Goal: Task Accomplishment & Management: Manage account settings

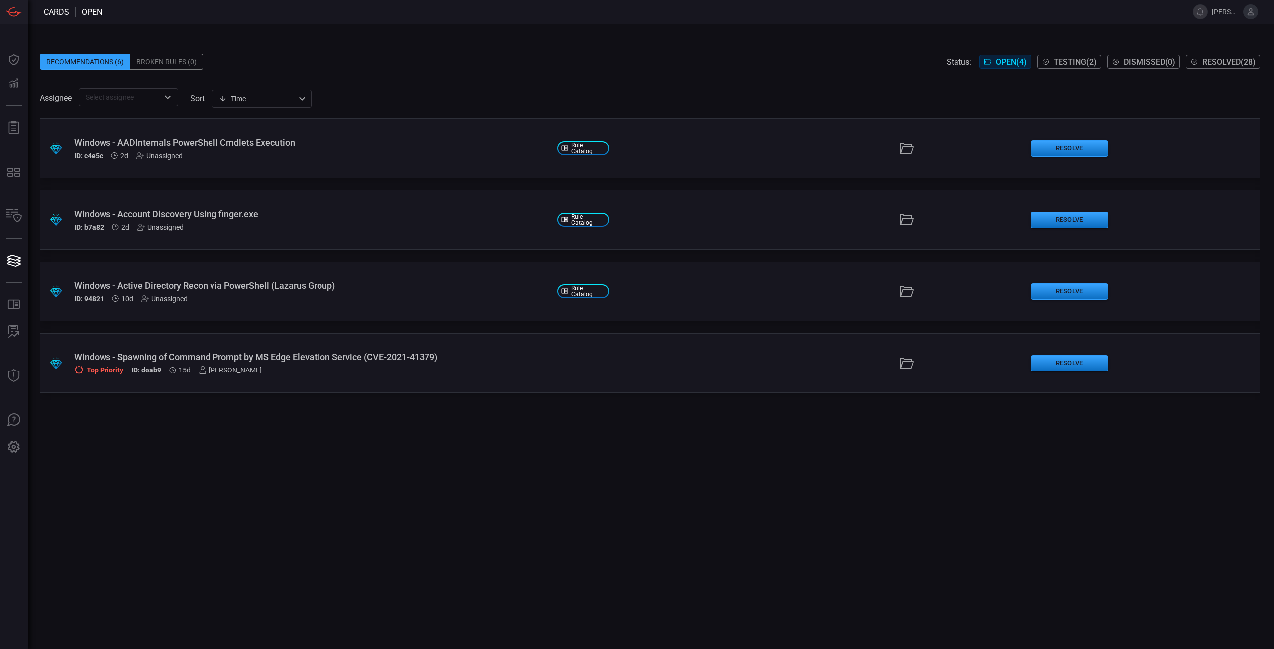
click at [467, 361] on div "Windows - Spawning of Command Prompt by MS Edge Elevation Service (CVE-2021-413…" at bounding box center [311, 357] width 475 height 10
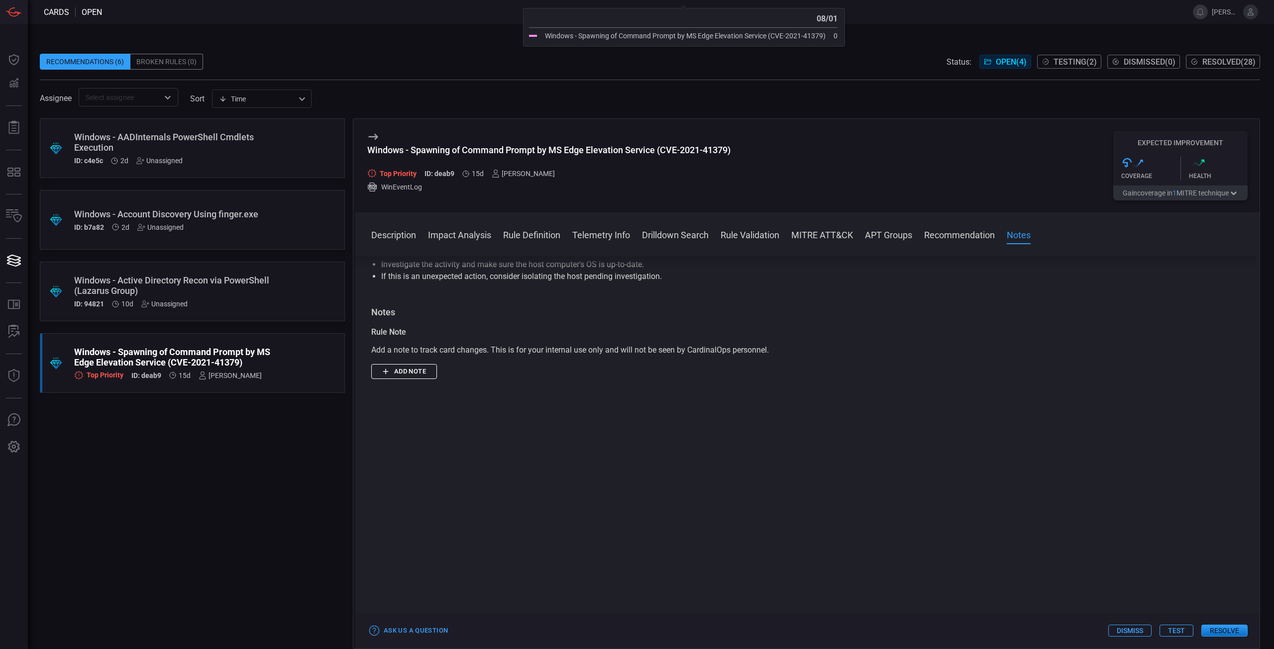
scroll to position [896, 0]
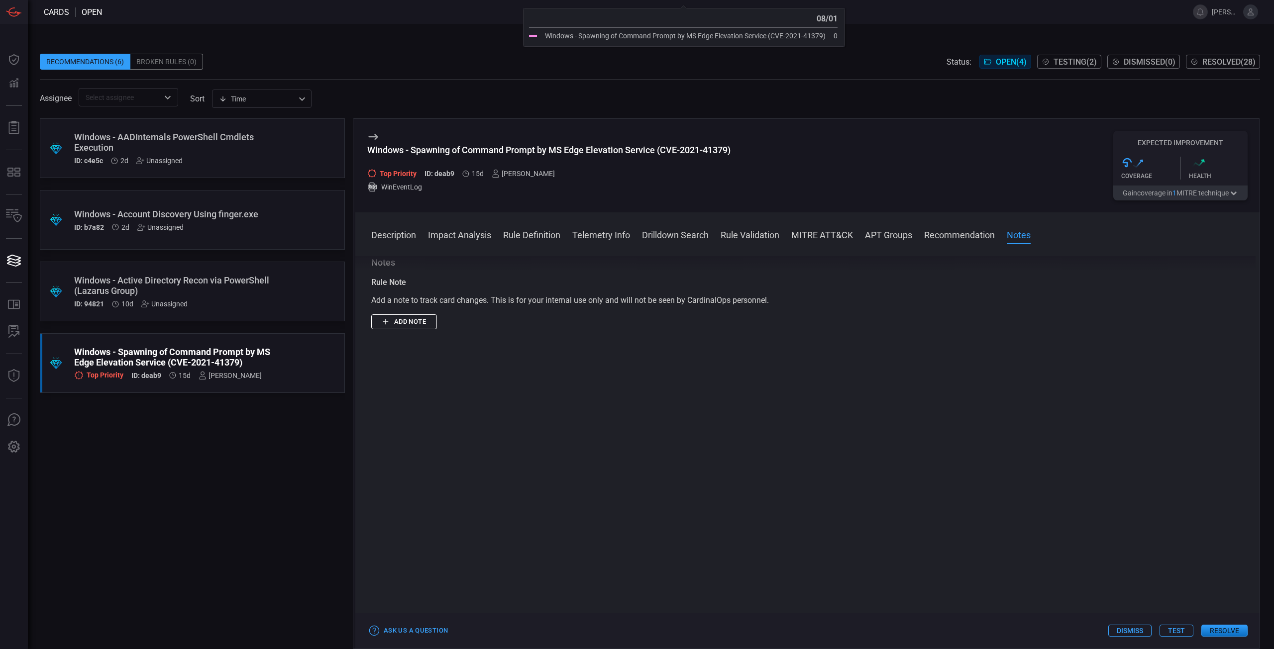
click at [1242, 629] on button "Resolve" at bounding box center [1224, 631] width 46 height 12
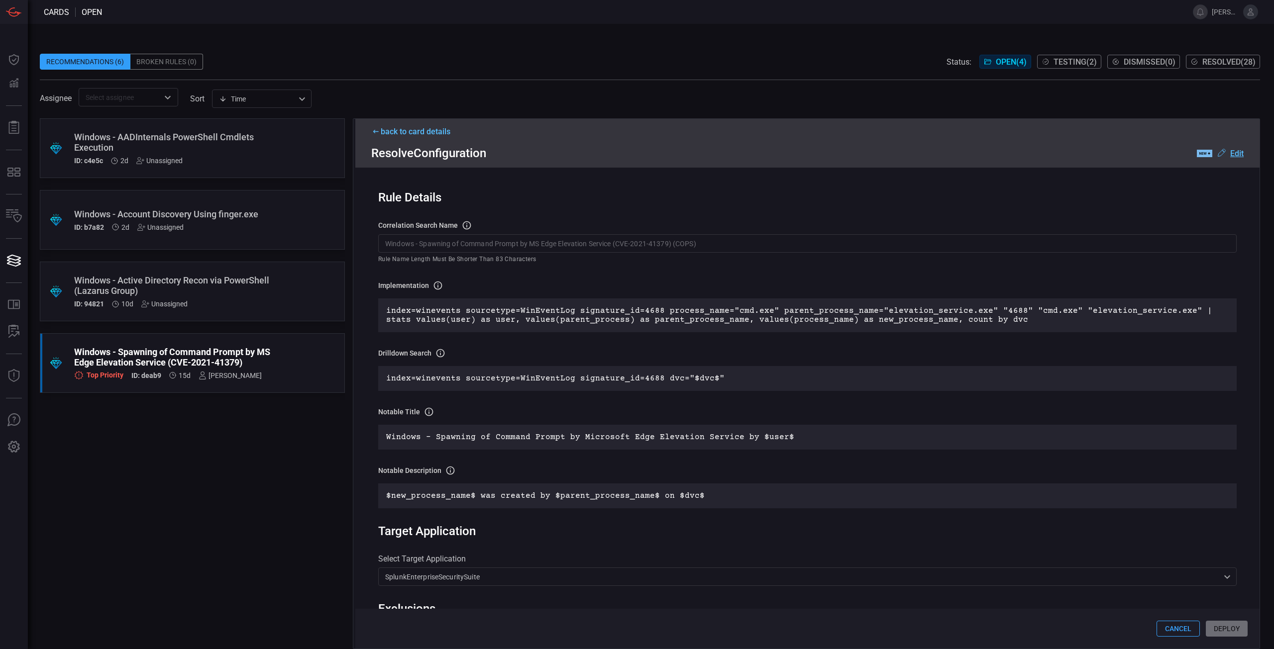
click at [613, 216] on div "Rule Details correlation search Name Name of the correlation search that will b…" at bounding box center [807, 408] width 904 height 481
click at [318, 62] on div "Recommendations (6) Broken Rules (0) Status: Open ( 4 ) Testing ( 2 ) Dismissed…" at bounding box center [650, 62] width 1220 height 16
click at [1250, 14] on icon at bounding box center [1250, 11] width 9 height 9
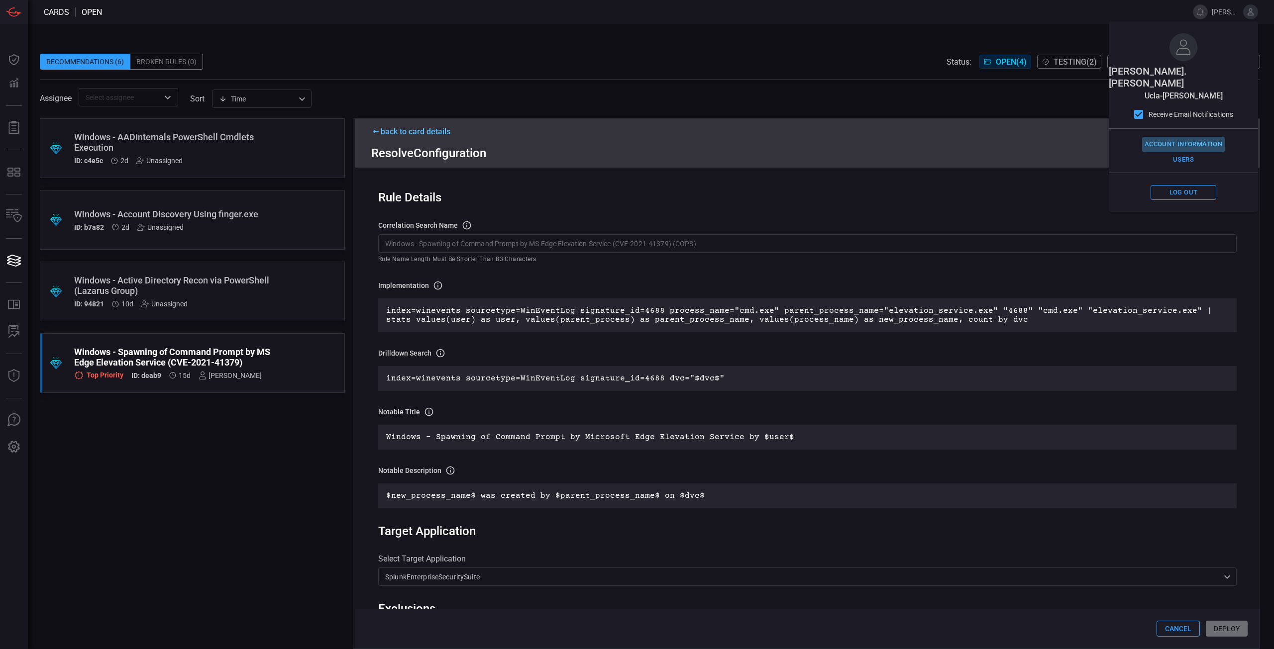
click at [1194, 137] on button "Account Information" at bounding box center [1183, 144] width 83 height 15
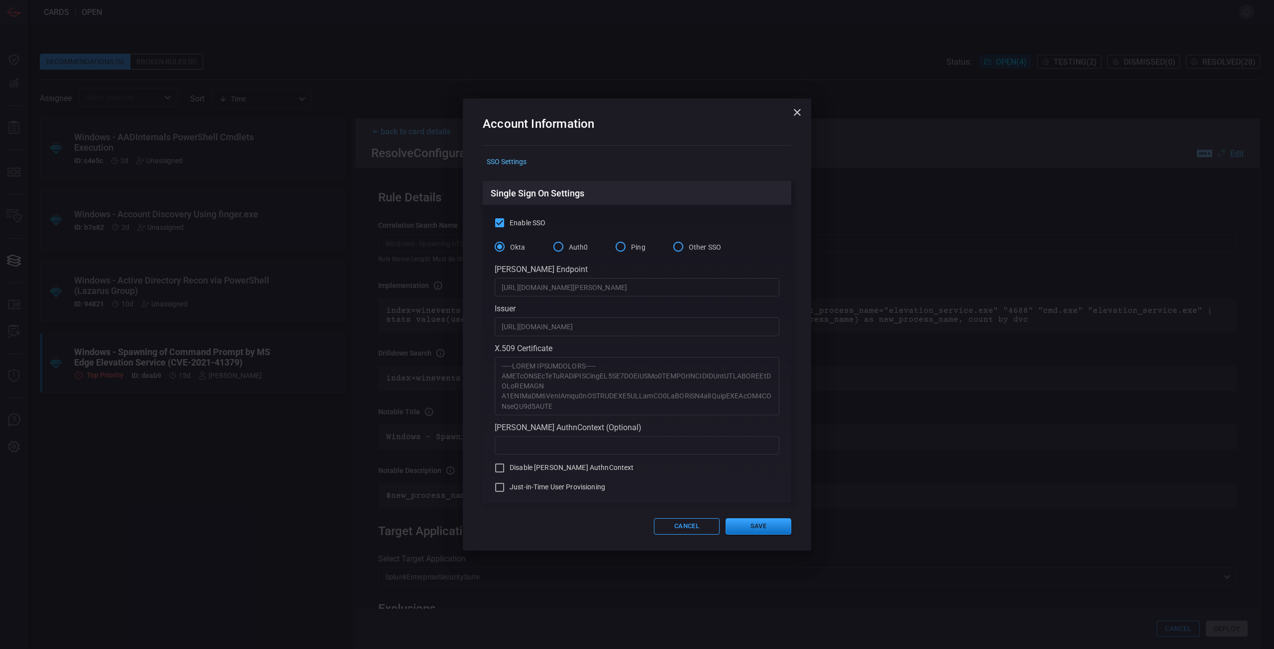
click at [557, 488] on span "Just-in-Time User Provisioning" at bounding box center [558, 487] width 96 height 10
click at [506, 488] on input "Just-in-Time User Provisioning" at bounding box center [500, 488] width 12 height 12
checkbox input "true"
click at [753, 526] on button "Save" at bounding box center [759, 527] width 66 height 16
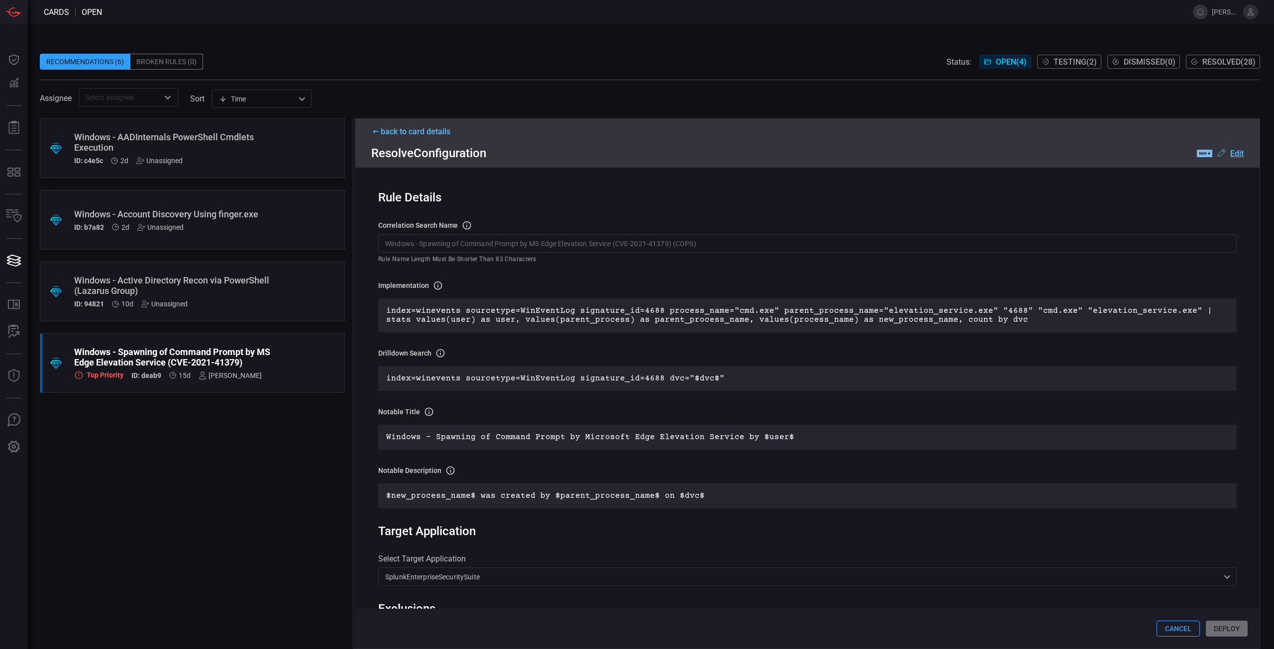
click at [1254, 13] on icon at bounding box center [1250, 11] width 9 height 9
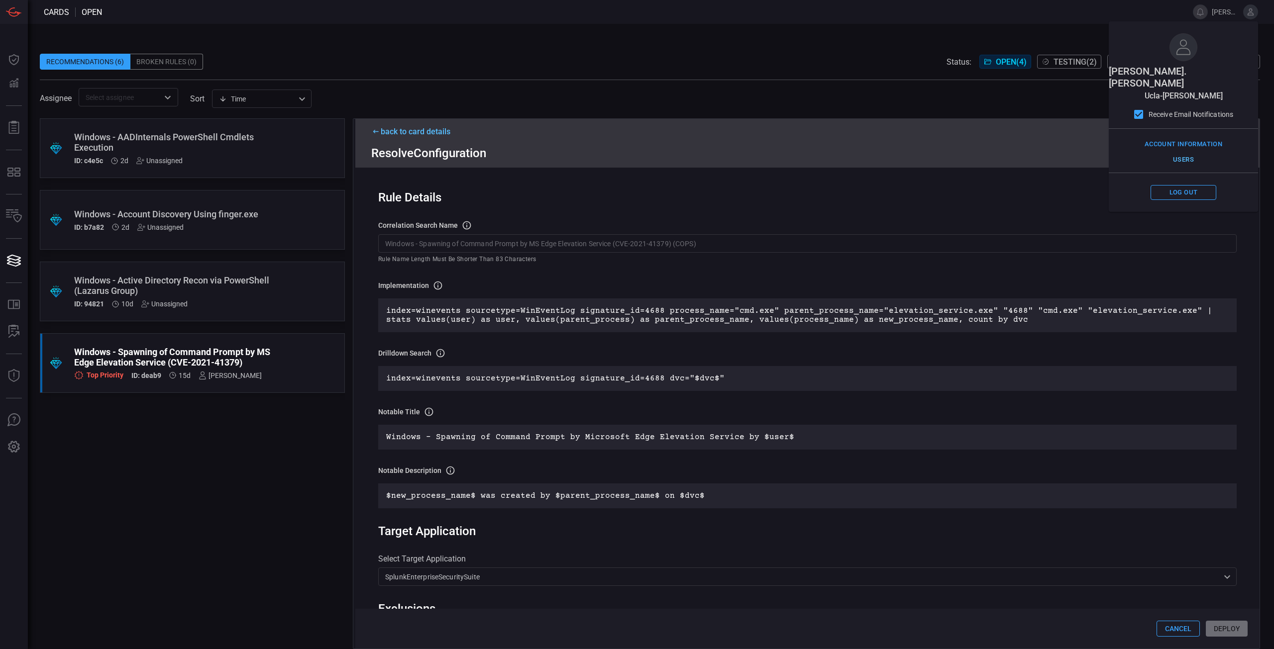
click at [1192, 152] on button "Users" at bounding box center [1184, 159] width 66 height 15
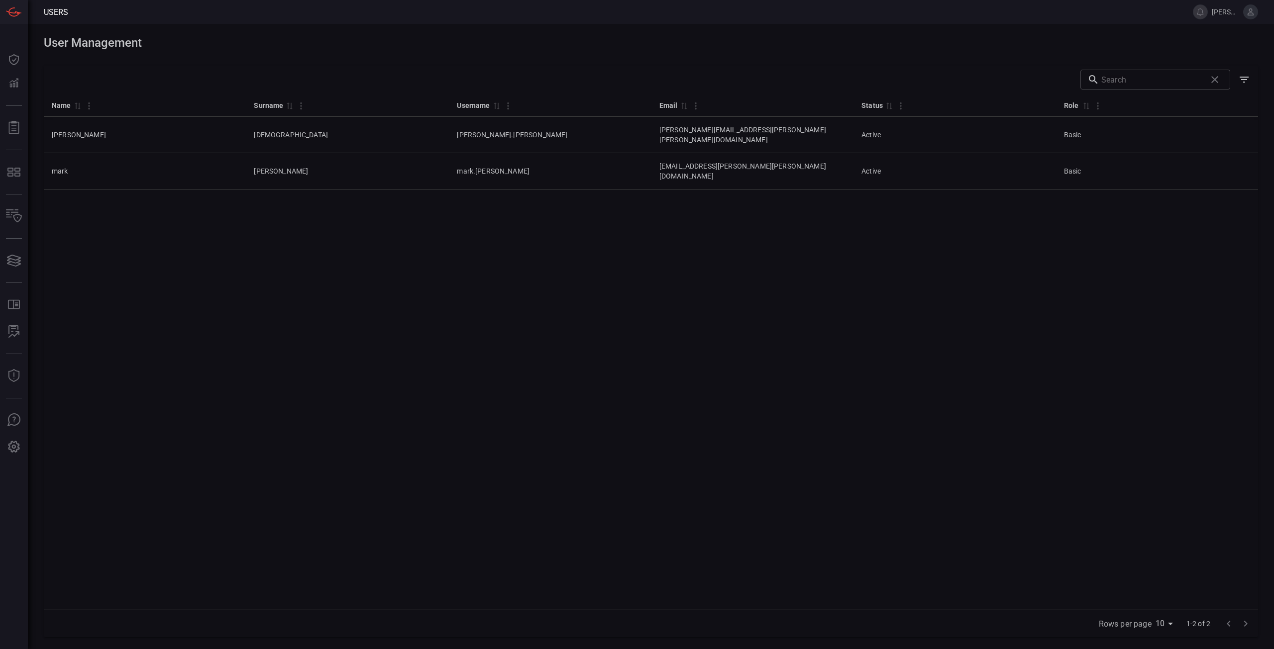
click at [634, 357] on div "Name 0 Surname 0 Username 0 Email 0 Status 0 Role 0 [PERSON_NAME] [PERSON_NAME]…" at bounding box center [651, 352] width 1214 height 516
click at [634, 356] on div "Name 0 Surname 0 Username 0 Email 0 Status 0 Role 0 [PERSON_NAME] [PERSON_NAME]…" at bounding box center [651, 352] width 1214 height 516
click at [634, 357] on div "Name 0 Surname 0 Username 0 Email 0 Status 0 Role 0 [PERSON_NAME] [PERSON_NAME]…" at bounding box center [651, 352] width 1214 height 516
click at [258, 238] on div "Name 0 Surname 0 Username 0 Email 0 Status 0 Role 0 [PERSON_NAME] [PERSON_NAME]…" at bounding box center [651, 352] width 1214 height 516
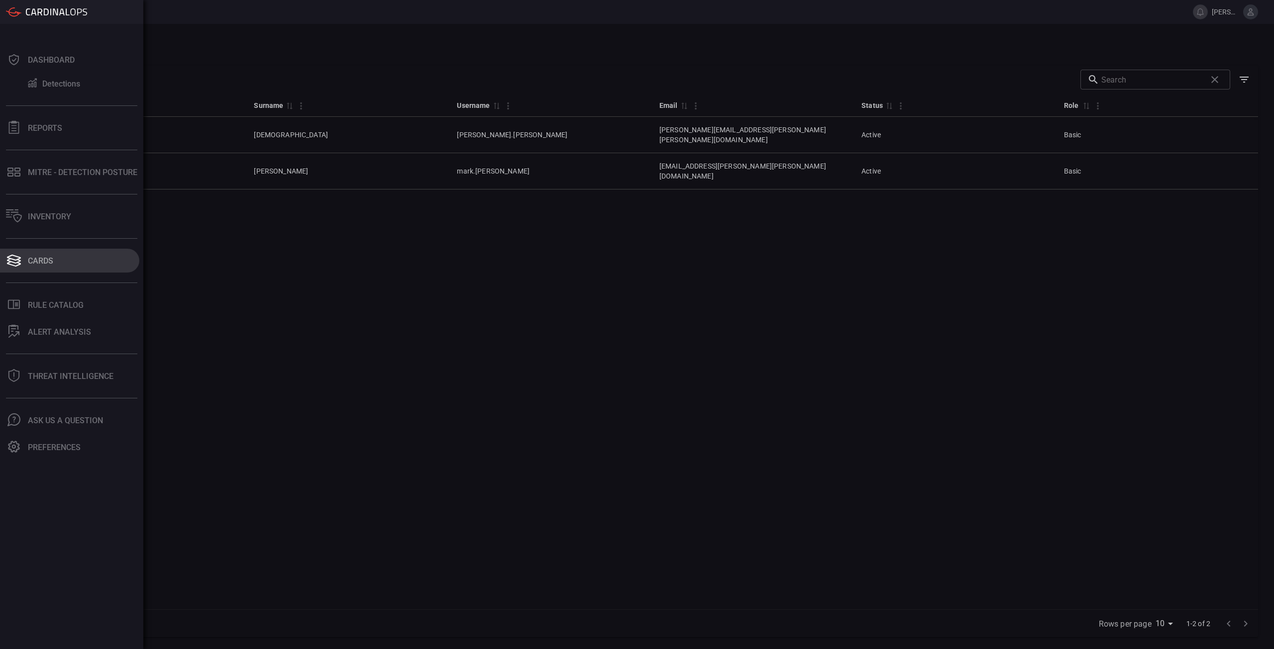
click at [78, 265] on button "Cards" at bounding box center [69, 261] width 139 height 24
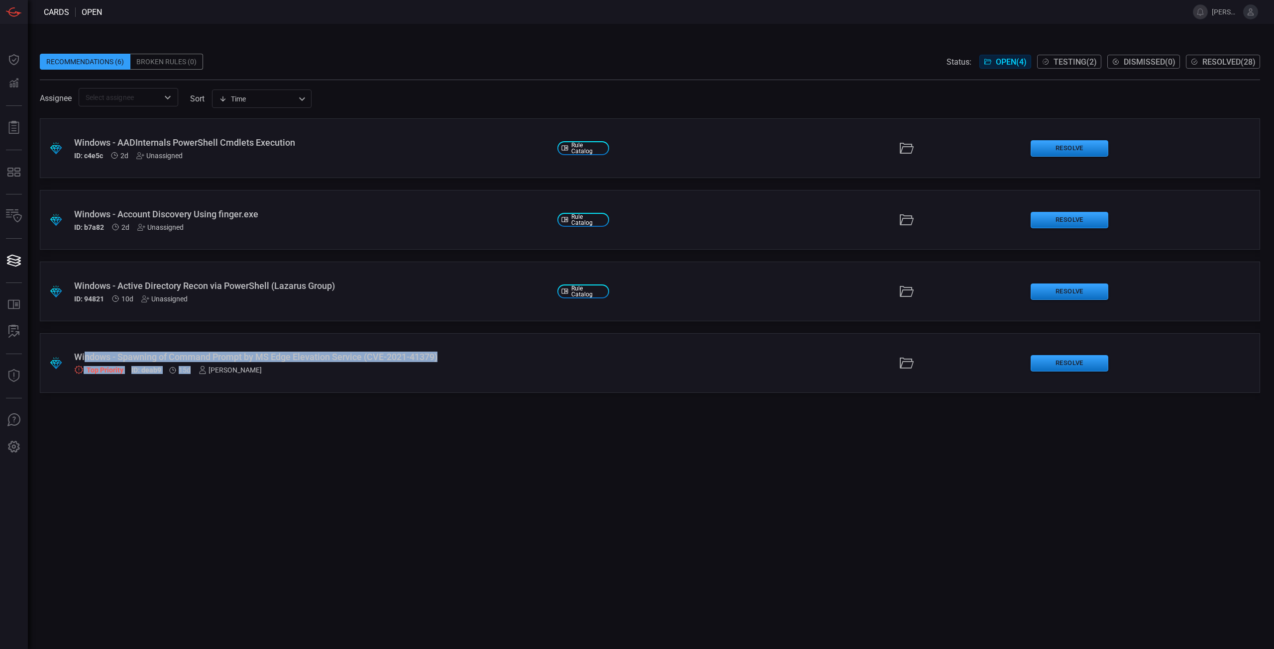
drag, startPoint x: 102, startPoint y: 346, endPoint x: 635, endPoint y: 368, distance: 533.9
click at [635, 368] on div ".suggested_cards_icon{fill:url(#suggested_cards_icon);} Windows - Spawning of C…" at bounding box center [650, 363] width 1220 height 60
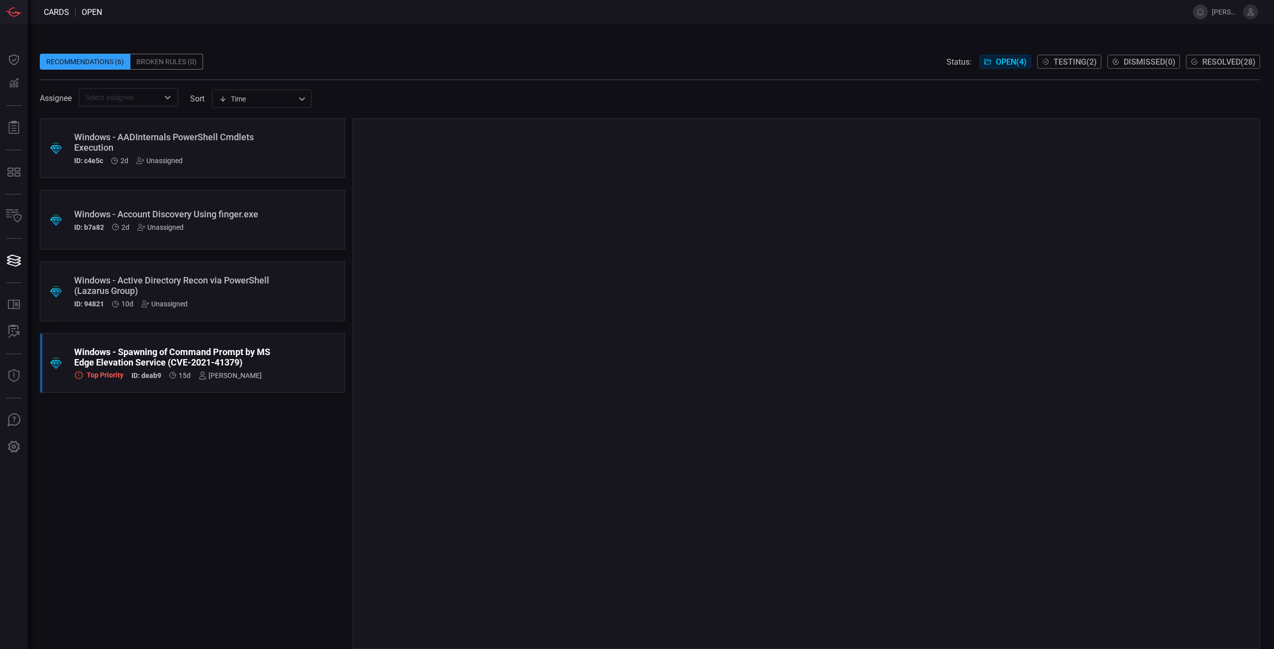
click at [635, 369] on div at bounding box center [806, 383] width 907 height 531
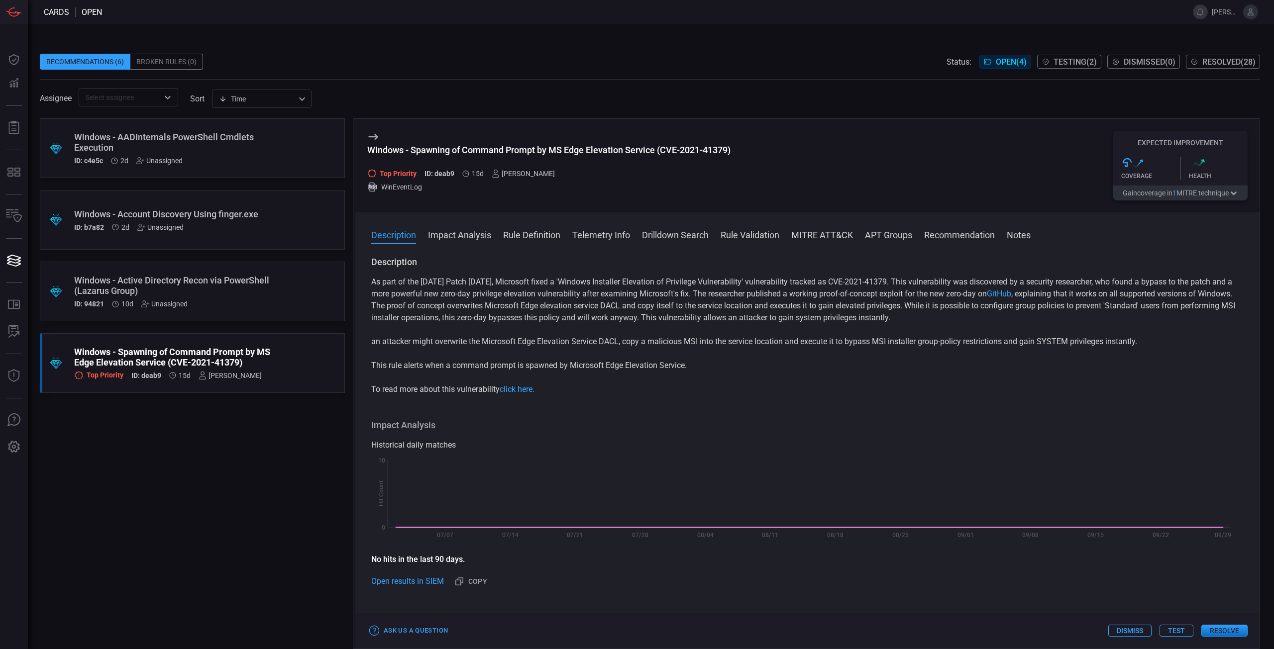
click at [1220, 630] on button "Resolve" at bounding box center [1224, 631] width 46 height 12
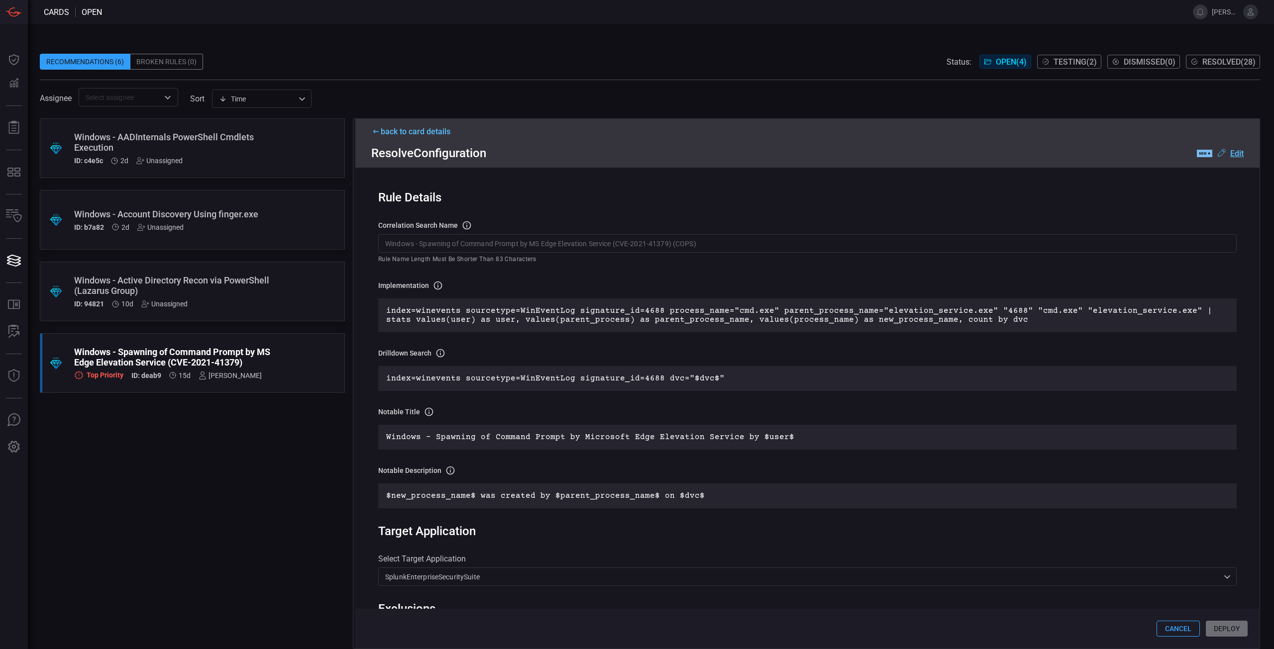
drag, startPoint x: 1225, startPoint y: 635, endPoint x: 1256, endPoint y: 630, distance: 31.3
click at [1256, 631] on div "Cancel Deploy" at bounding box center [807, 629] width 904 height 40
click at [1223, 627] on div "Cancel Deploy" at bounding box center [807, 629] width 904 height 40
click at [1186, 632] on button "Cancel" at bounding box center [1177, 629] width 43 height 16
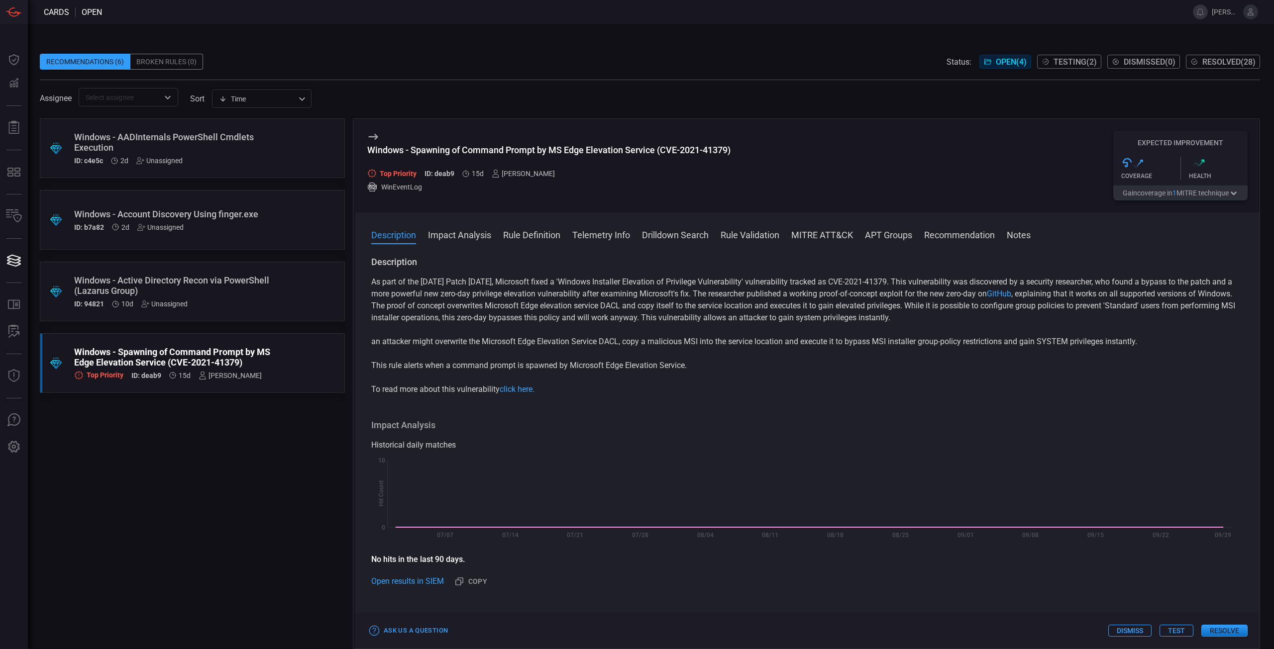
click at [1177, 631] on button "Test" at bounding box center [1176, 631] width 34 height 12
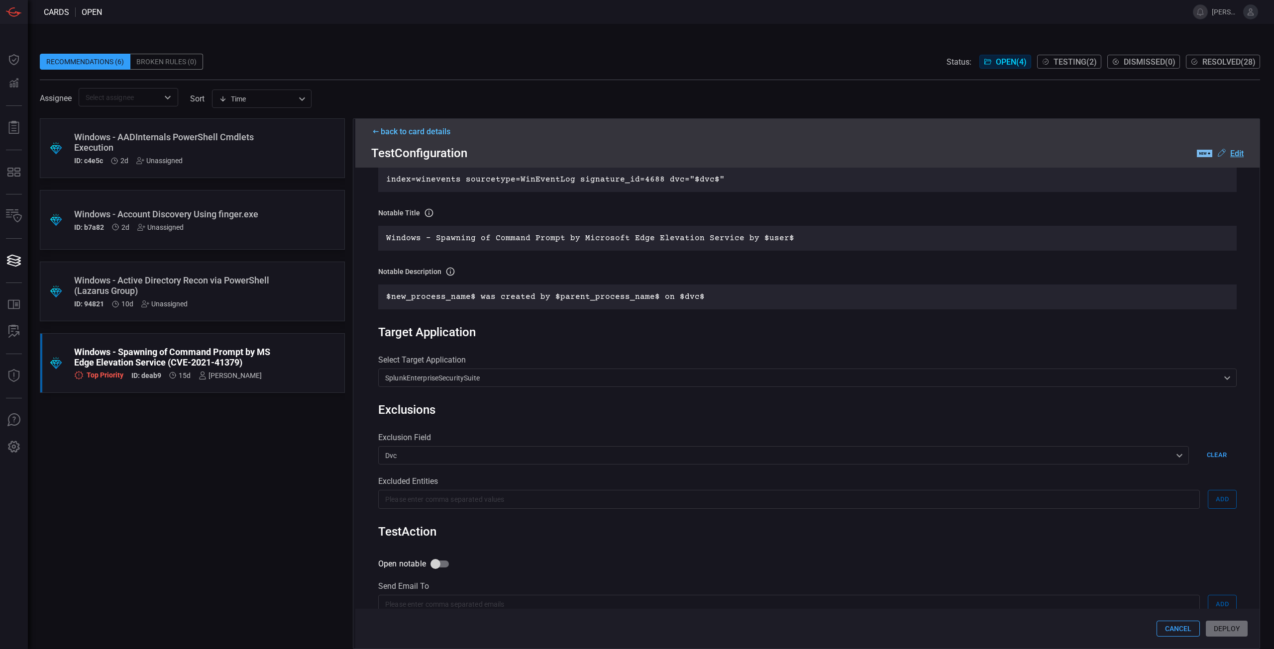
scroll to position [308, 0]
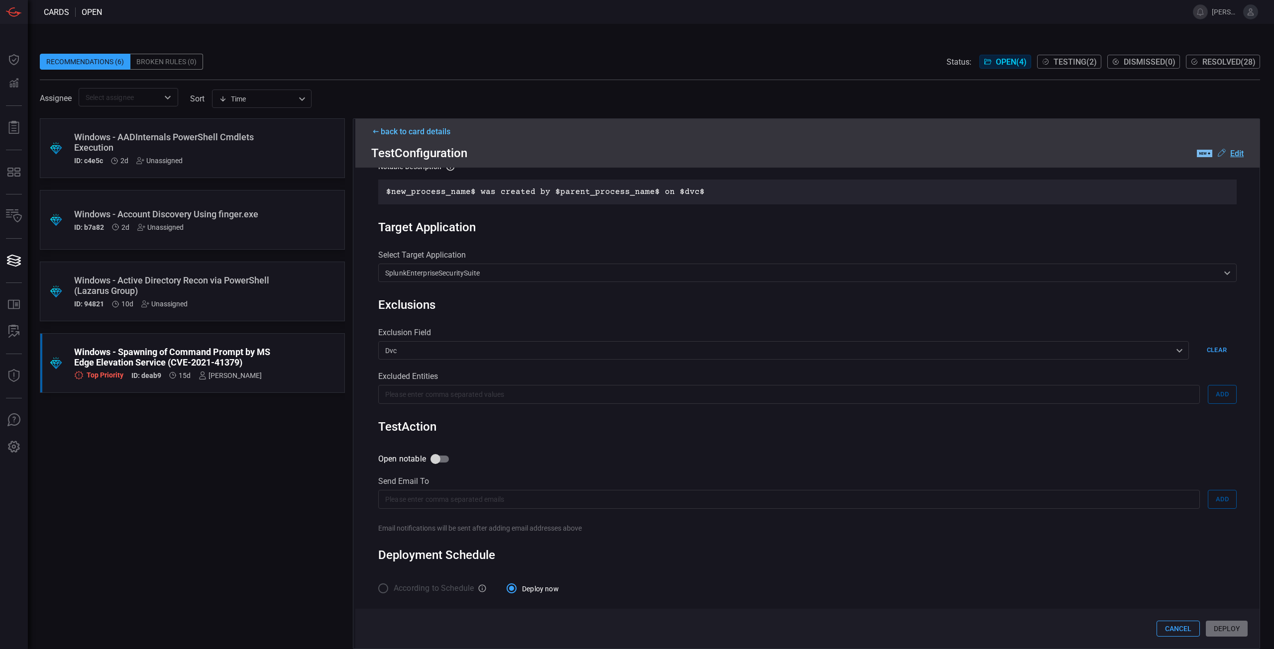
click at [390, 594] on label "According to Schedule" at bounding box center [423, 588] width 101 height 21
click at [527, 591] on span "Deploy now" at bounding box center [540, 589] width 37 height 10
click at [522, 591] on input "Deploy now" at bounding box center [511, 588] width 21 height 21
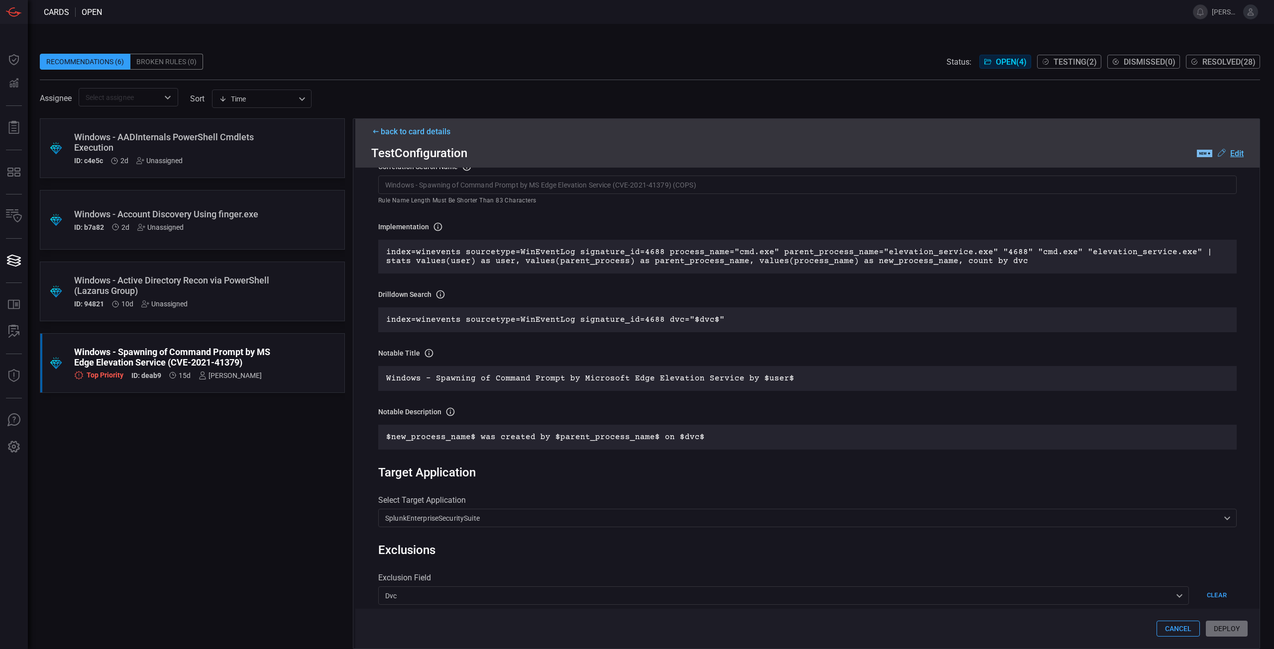
scroll to position [0, 0]
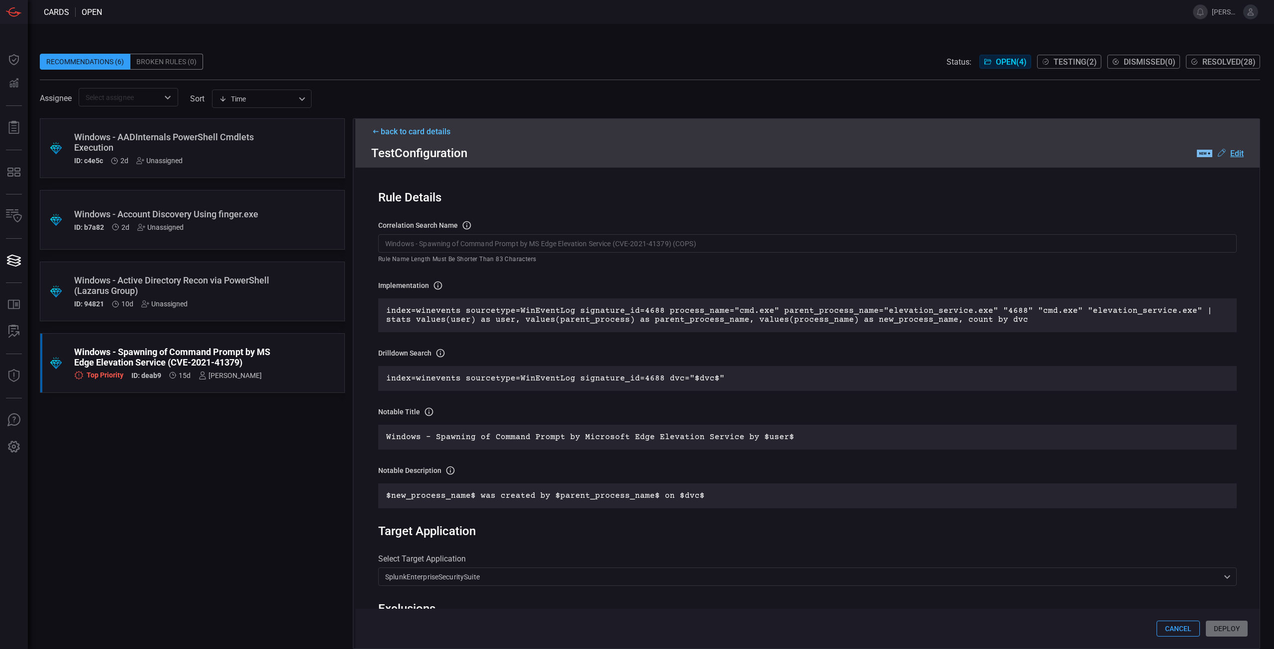
click at [1184, 631] on button "Cancel" at bounding box center [1177, 629] width 43 height 16
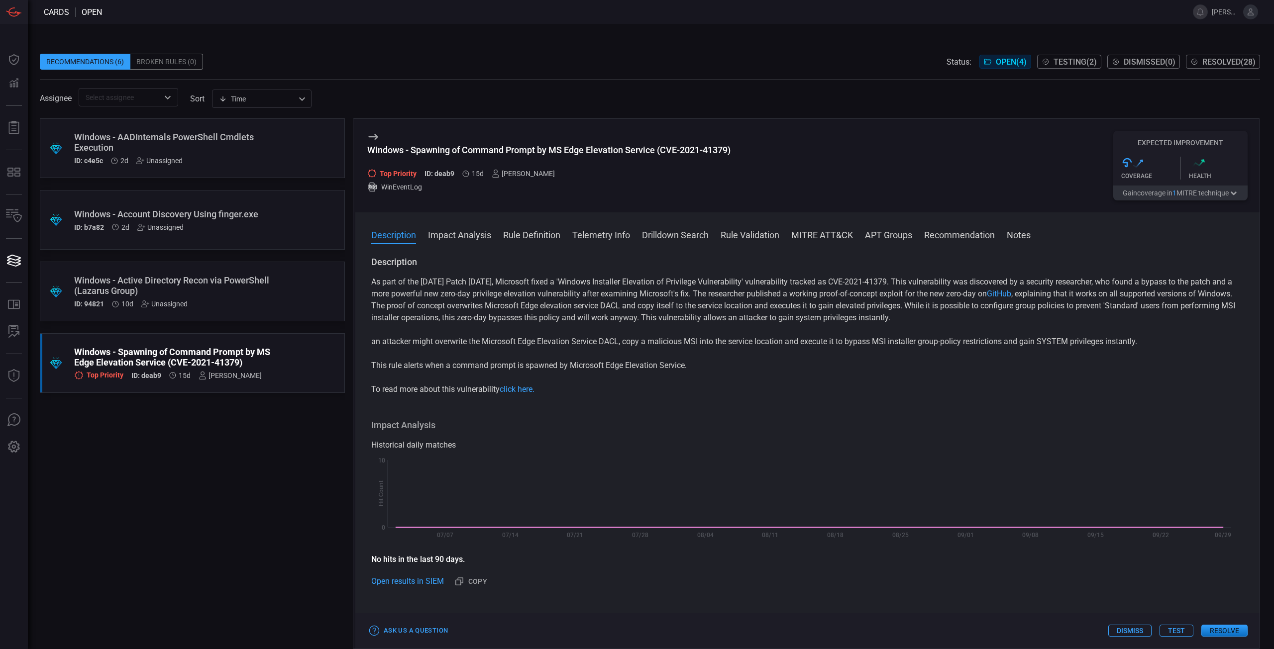
click at [1235, 194] on icon "button" at bounding box center [1233, 193] width 5 height 3
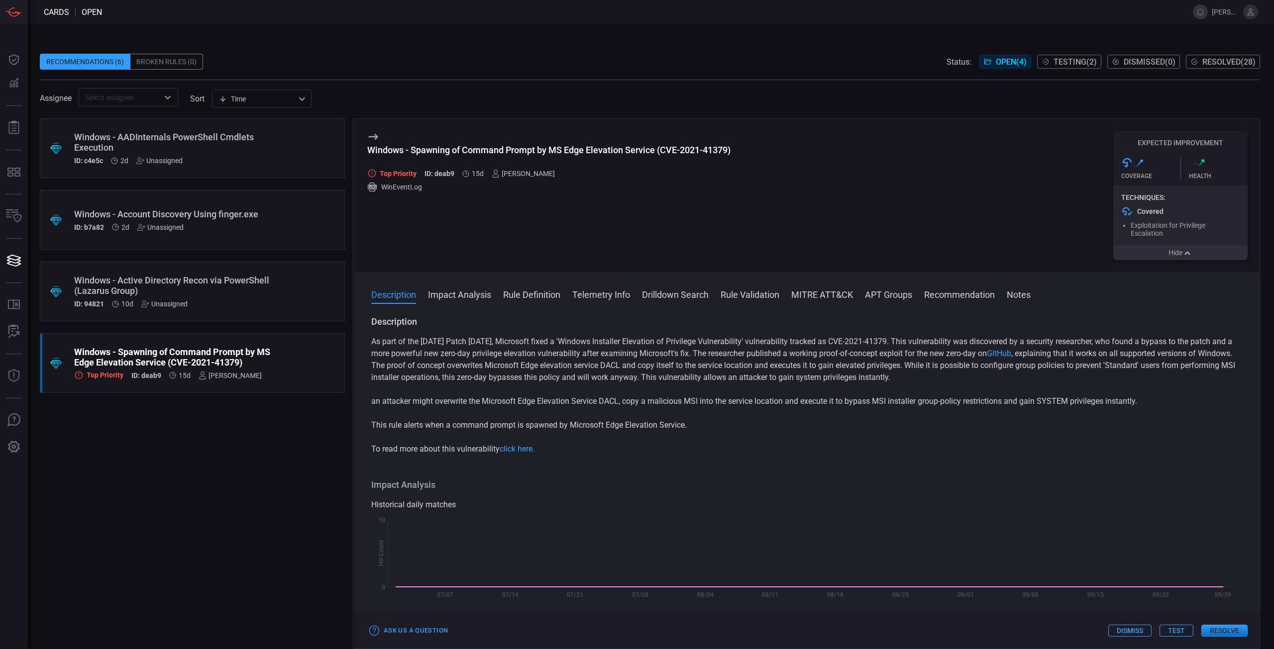
click at [1180, 365] on p "As part of the [DATE] Patch [DATE], Microsoft fixed a 'Windows Installer Elevat…" at bounding box center [807, 360] width 872 height 48
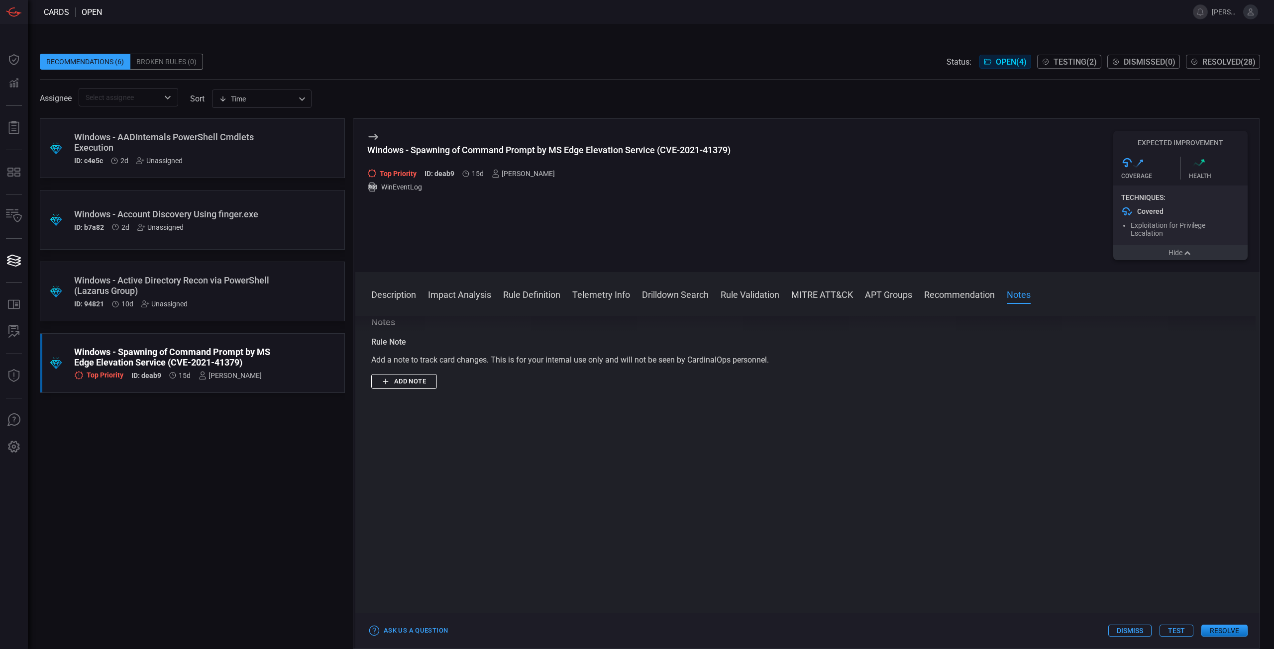
scroll to position [796, 0]
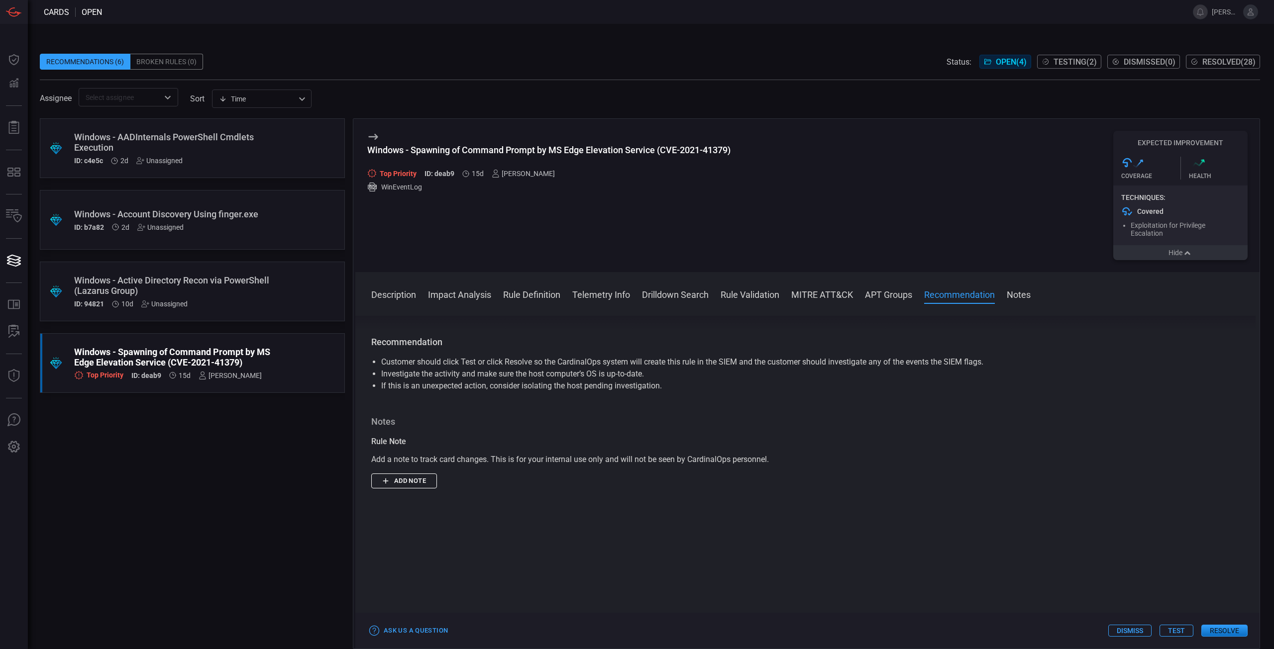
click at [1227, 635] on button "Resolve" at bounding box center [1224, 631] width 46 height 12
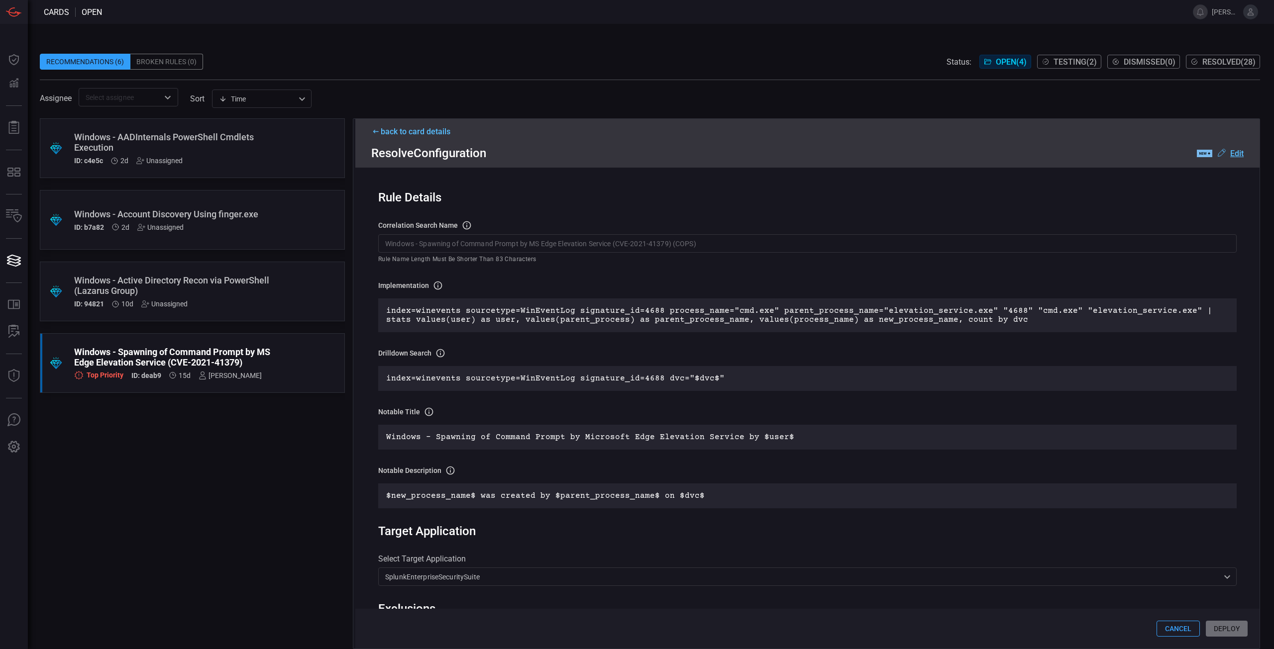
click at [755, 368] on div "index=winevents sourcetype=WinEventLog signature_id=4688 dvc="$dvc$"" at bounding box center [807, 378] width 858 height 25
click at [747, 383] on p "index=winevents sourcetype=WinEventLog signature_id=4688 dvc="$dvc$"" at bounding box center [807, 378] width 842 height 9
click at [749, 383] on p "index=winevents sourcetype=WinEventLog signature_id=4688 dvc="$dvc$"" at bounding box center [807, 378] width 842 height 9
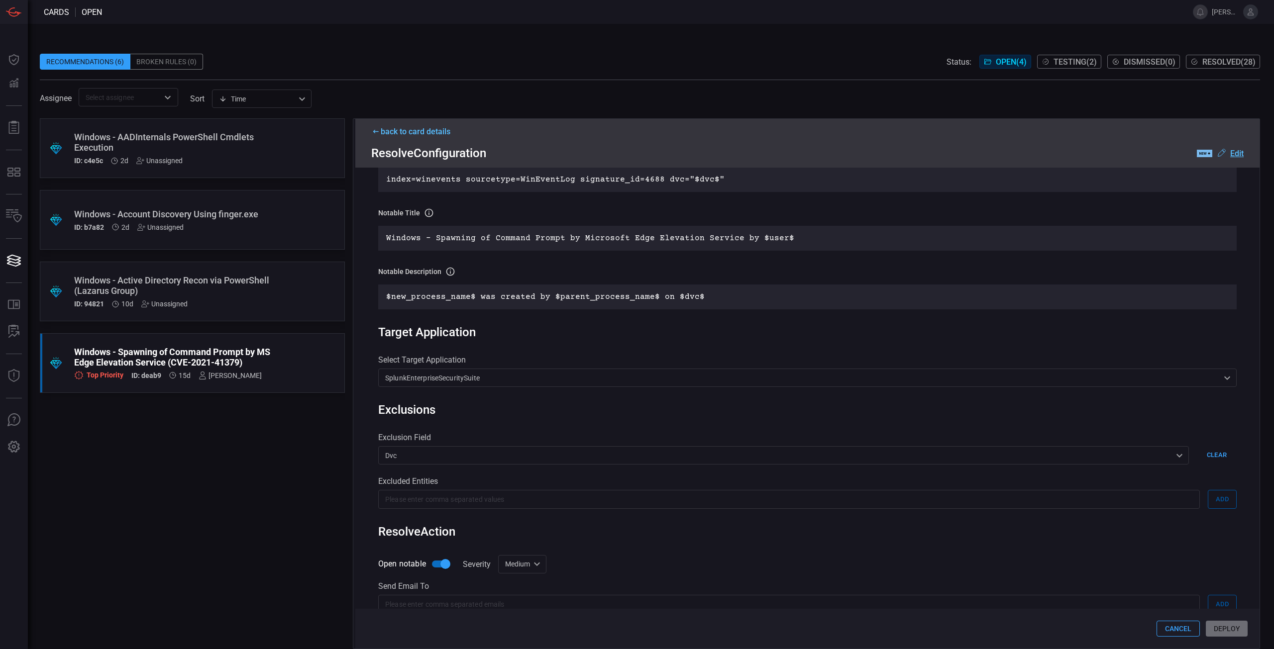
scroll to position [308, 0]
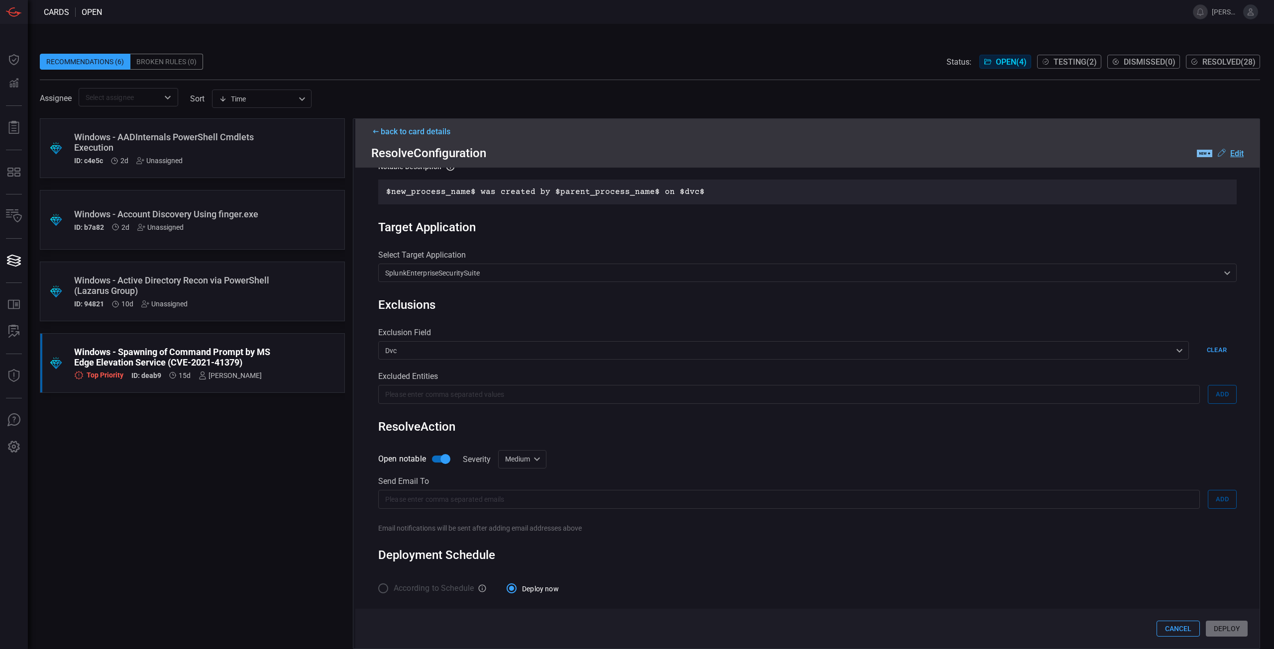
click at [1221, 636] on div "Cancel Deploy" at bounding box center [807, 629] width 904 height 40
click at [1221, 635] on div "Cancel Deploy" at bounding box center [807, 629] width 904 height 40
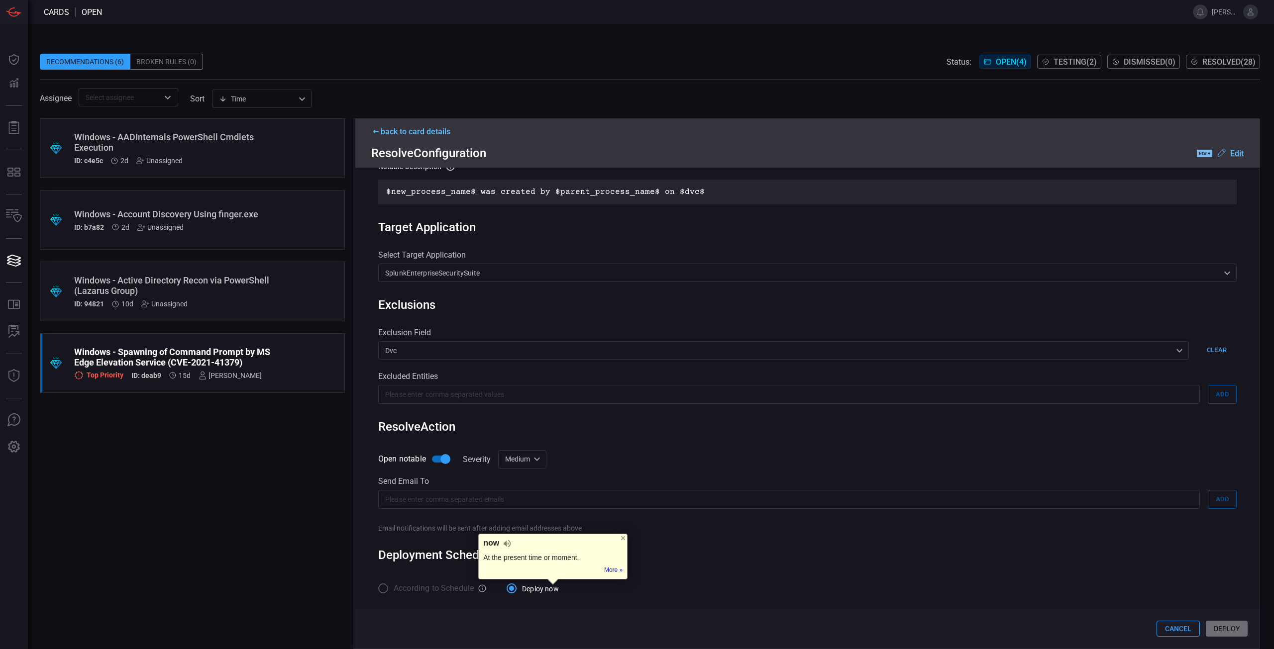
drag, startPoint x: 1211, startPoint y: 630, endPoint x: 1250, endPoint y: 635, distance: 38.7
click at [1250, 635] on div "Cancel Deploy" at bounding box center [807, 629] width 904 height 40
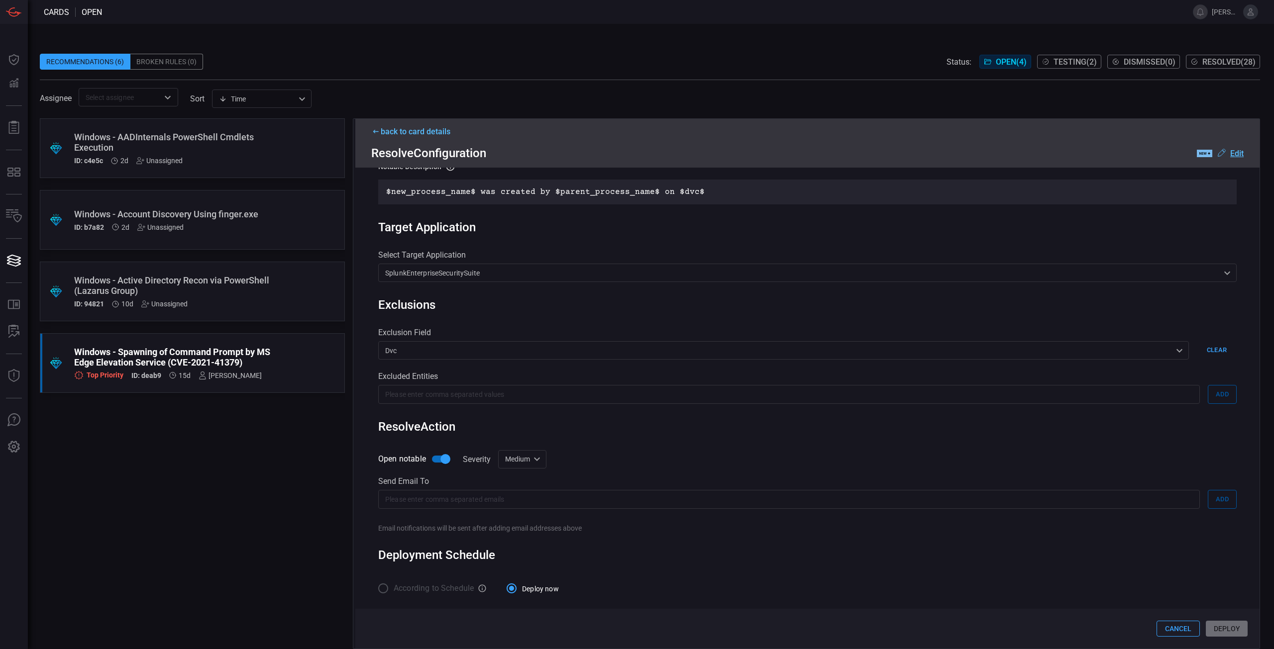
click at [983, 586] on div "According to Schedule Deploy now" at bounding box center [807, 588] width 858 height 21
click at [248, 310] on div ".suggested_cards_icon{fill:url(#suggested_cards_icon);} Windows - Active Direct…" at bounding box center [192, 292] width 305 height 60
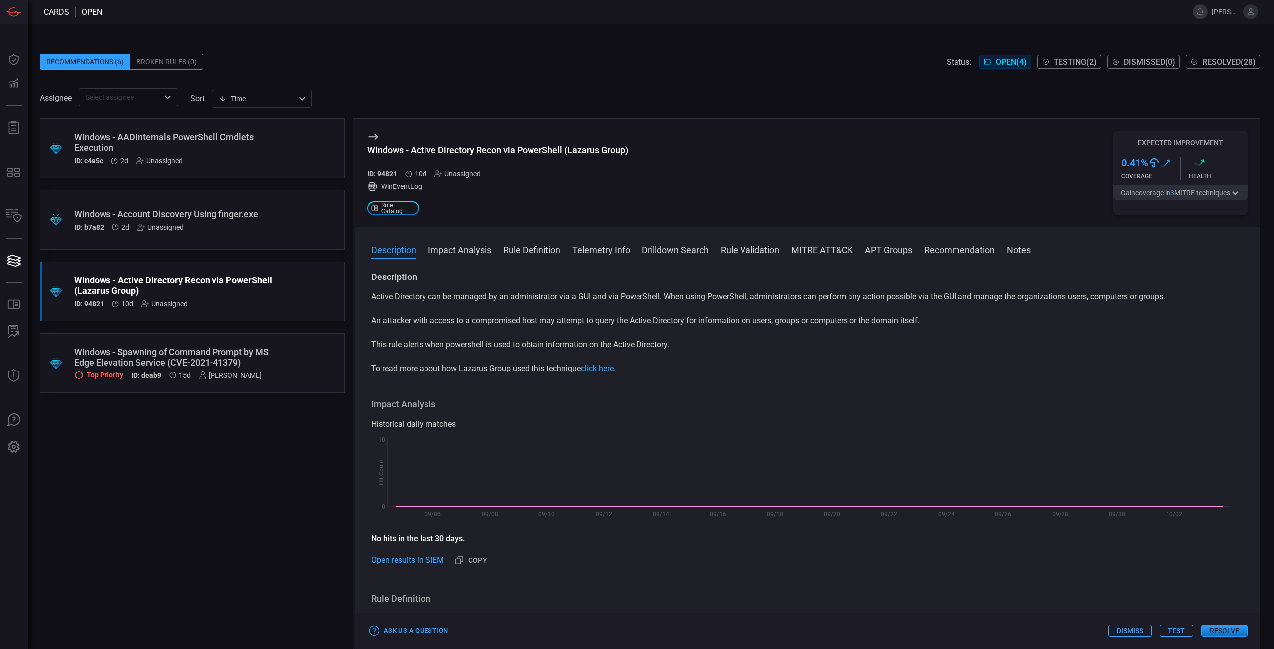
click at [1244, 634] on button "Resolve" at bounding box center [1224, 631] width 46 height 12
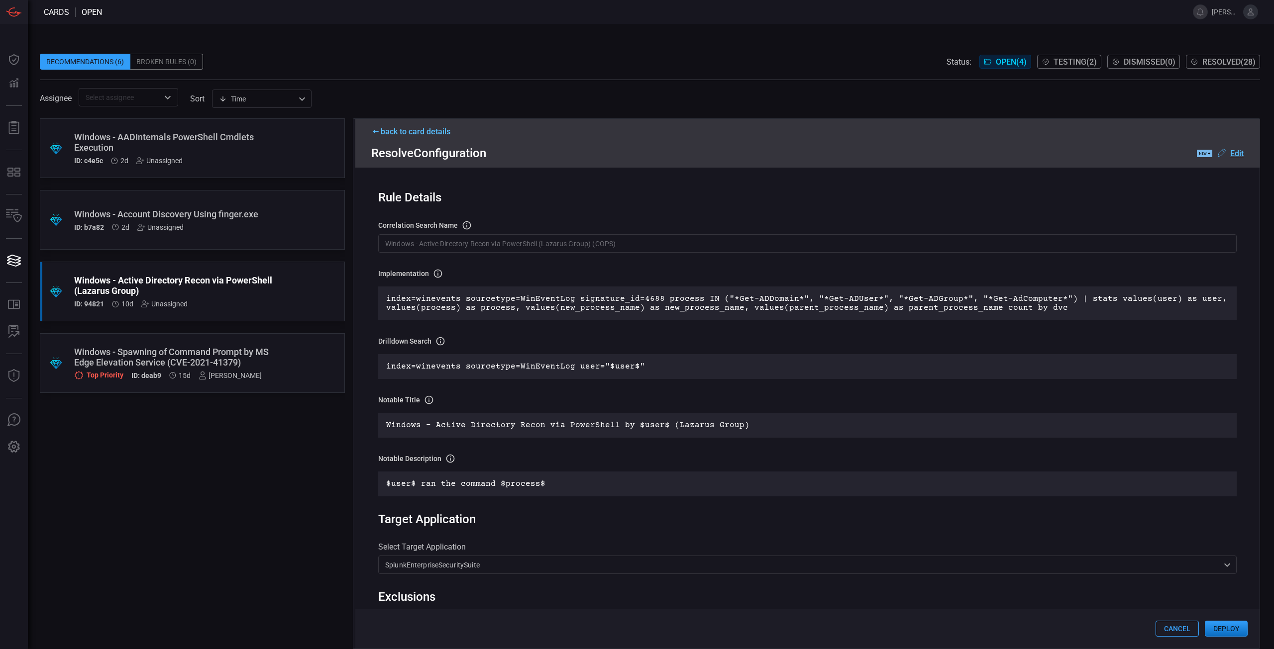
click at [262, 353] on div "Windows - Spawning of Command Prompt by MS Edge Elevation Service (CVE-2021-413…" at bounding box center [173, 357] width 199 height 21
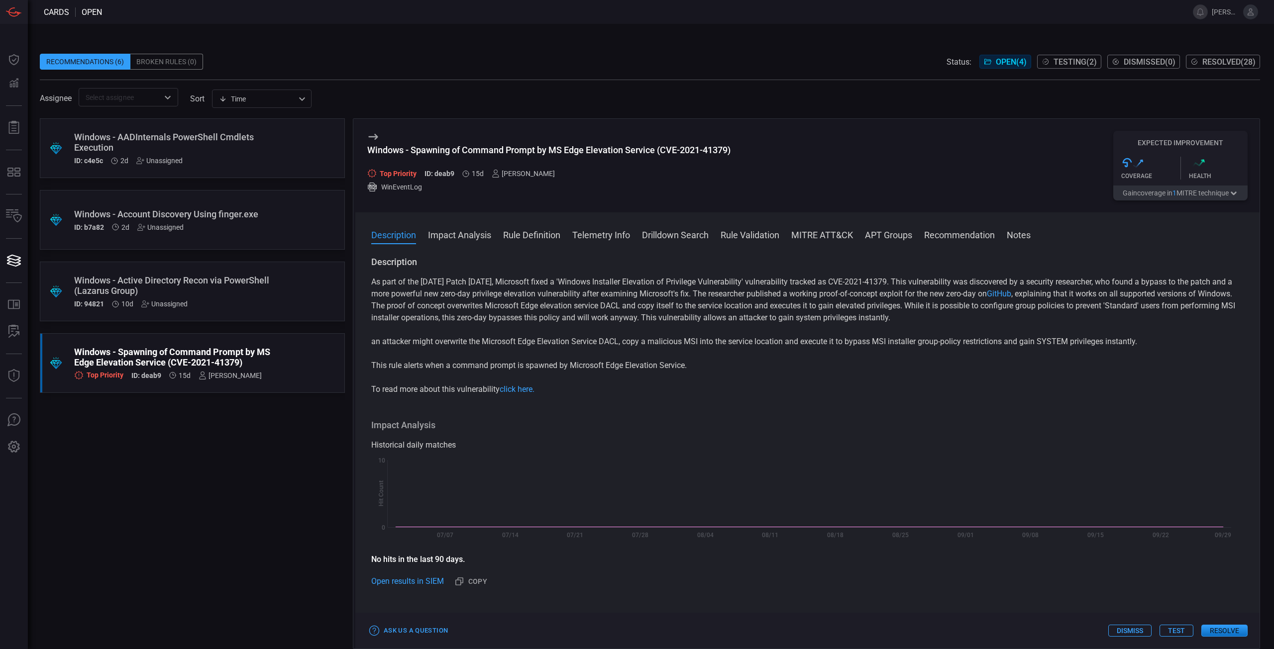
click at [788, 372] on p "This rule alerts when a command prompt is spawned by Microsoft Edge Elevation S…" at bounding box center [807, 366] width 872 height 12
click at [1233, 195] on icon "button" at bounding box center [1234, 194] width 10 height 8
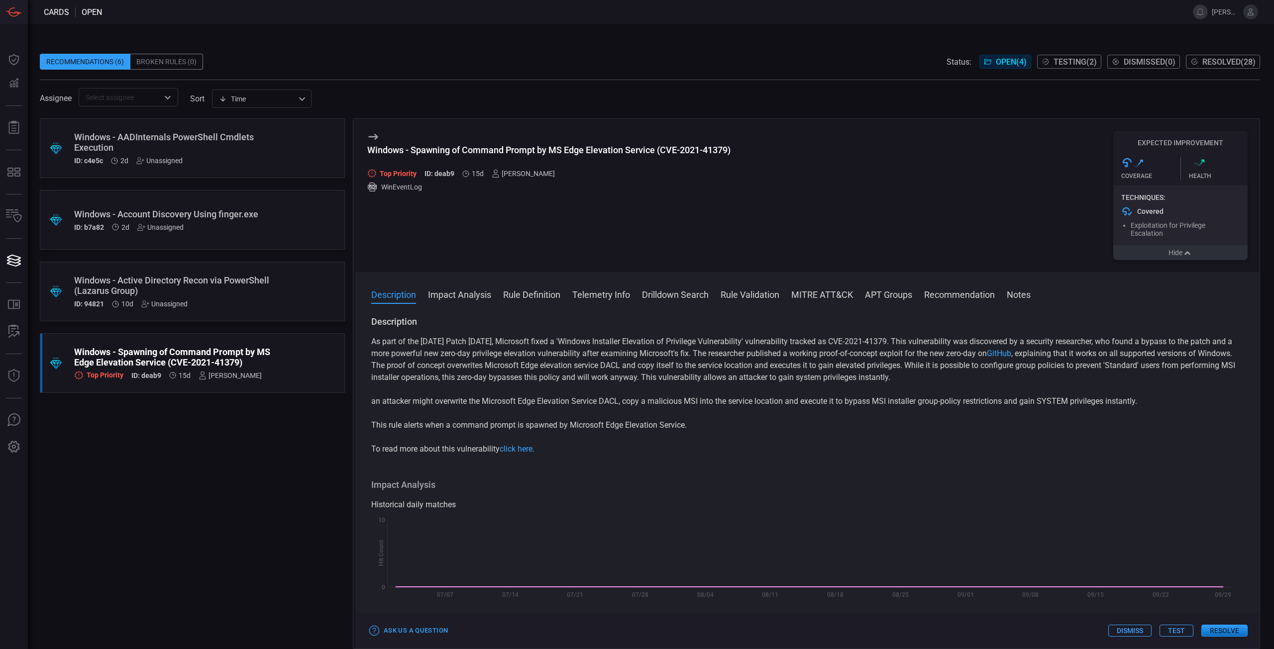
click at [675, 394] on div "As part of the [DATE] Patch [DATE], Microsoft fixed a 'Windows Installer Elevat…" at bounding box center [807, 395] width 872 height 119
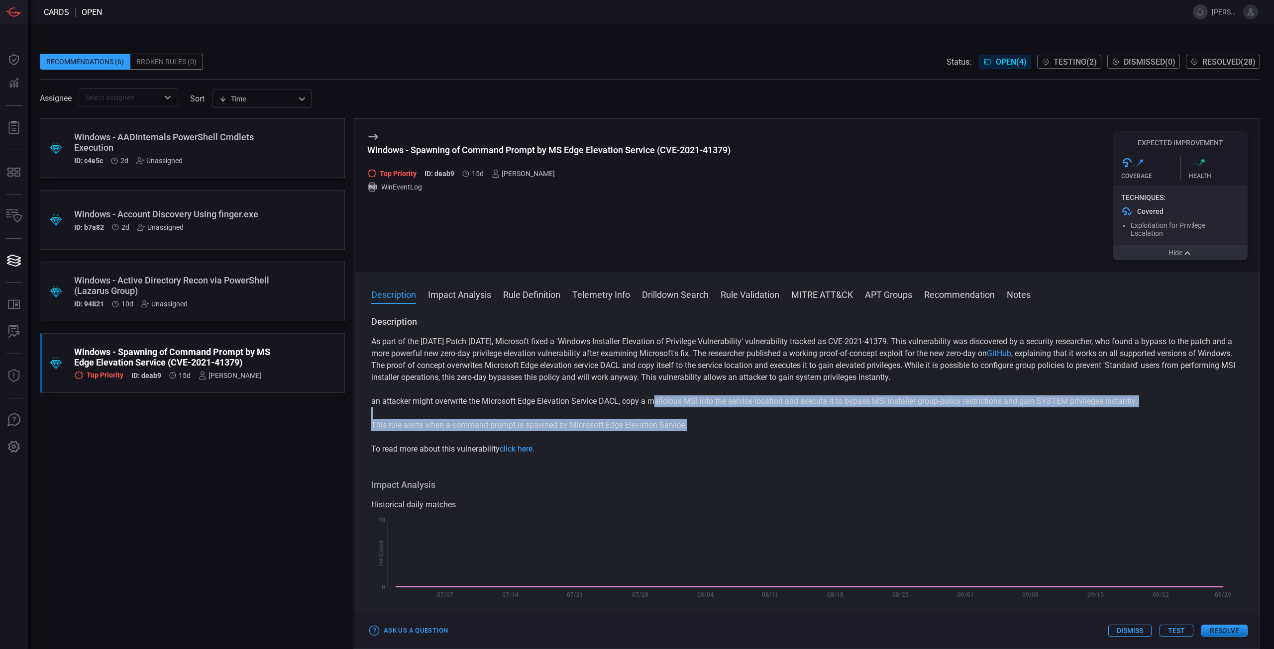
drag, startPoint x: 666, startPoint y: 405, endPoint x: 822, endPoint y: 432, distance: 158.1
click at [822, 432] on div "As part of the [DATE] Patch [DATE], Microsoft fixed a 'Windows Installer Elevat…" at bounding box center [807, 395] width 872 height 119
click at [822, 431] on p "This rule alerts when a command prompt is spawned by Microsoft Edge Elevation S…" at bounding box center [807, 426] width 872 height 12
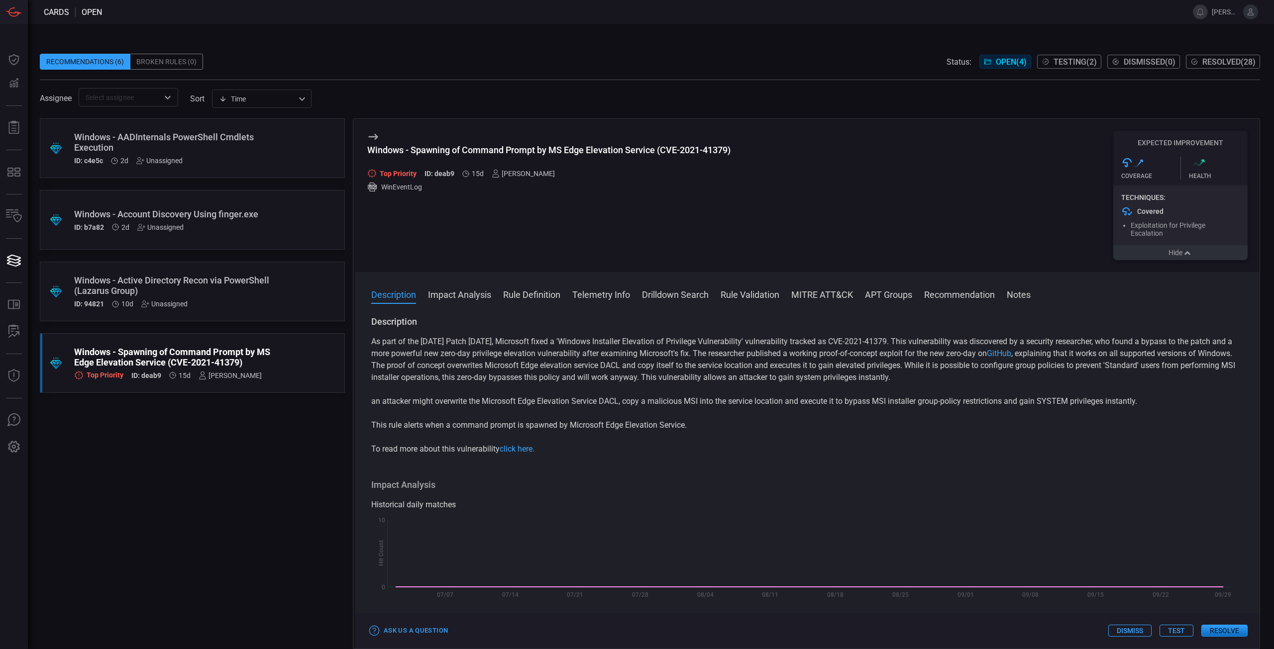
click at [822, 426] on p "This rule alerts when a command prompt is spawned by Microsoft Edge Elevation S…" at bounding box center [807, 426] width 872 height 12
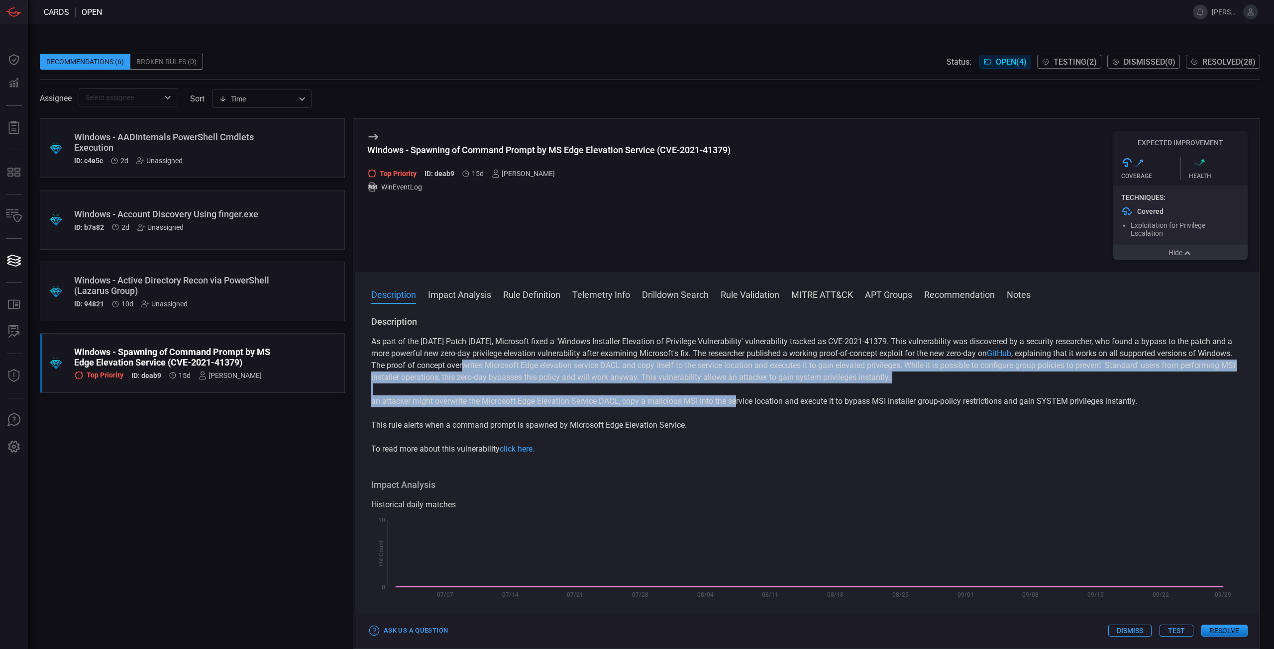
drag, startPoint x: 654, startPoint y: 387, endPoint x: 731, endPoint y: 403, distance: 78.7
click at [731, 403] on div "As part of the [DATE] Patch [DATE], Microsoft fixed a 'Windows Installer Elevat…" at bounding box center [807, 395] width 872 height 119
click at [731, 402] on p "an attacker might overwrite the Microsoft Edge Elevation Service DACL, copy a m…" at bounding box center [807, 402] width 872 height 12
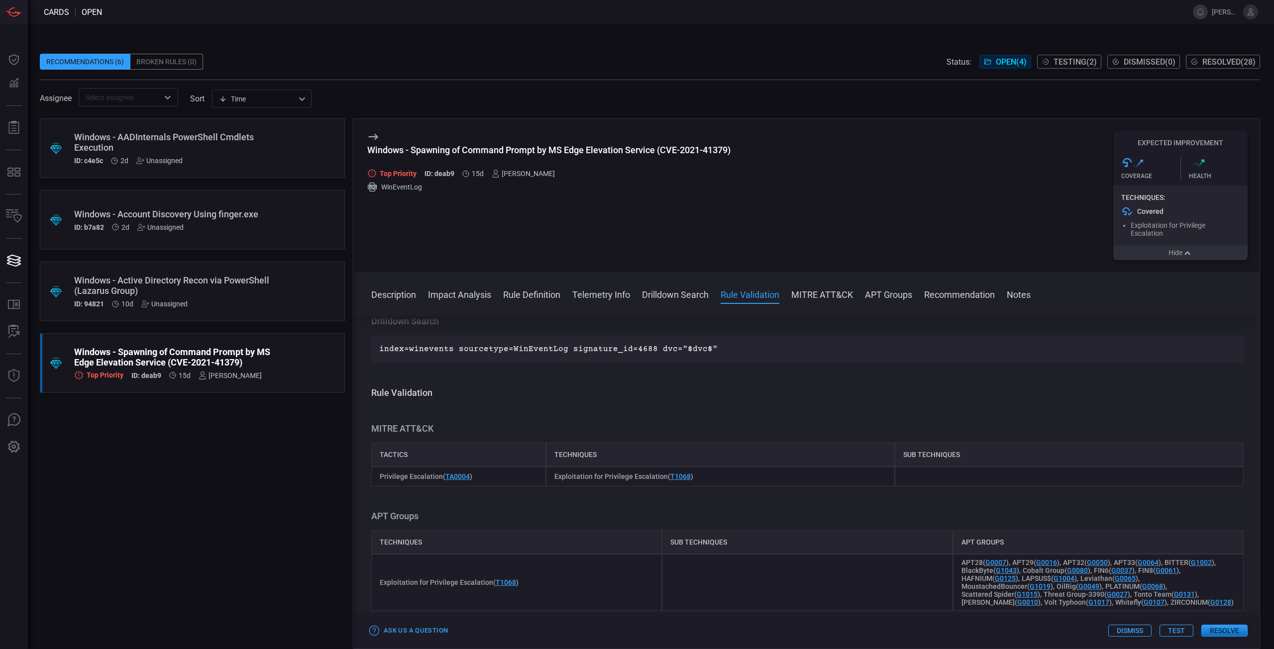
scroll to position [697, 0]
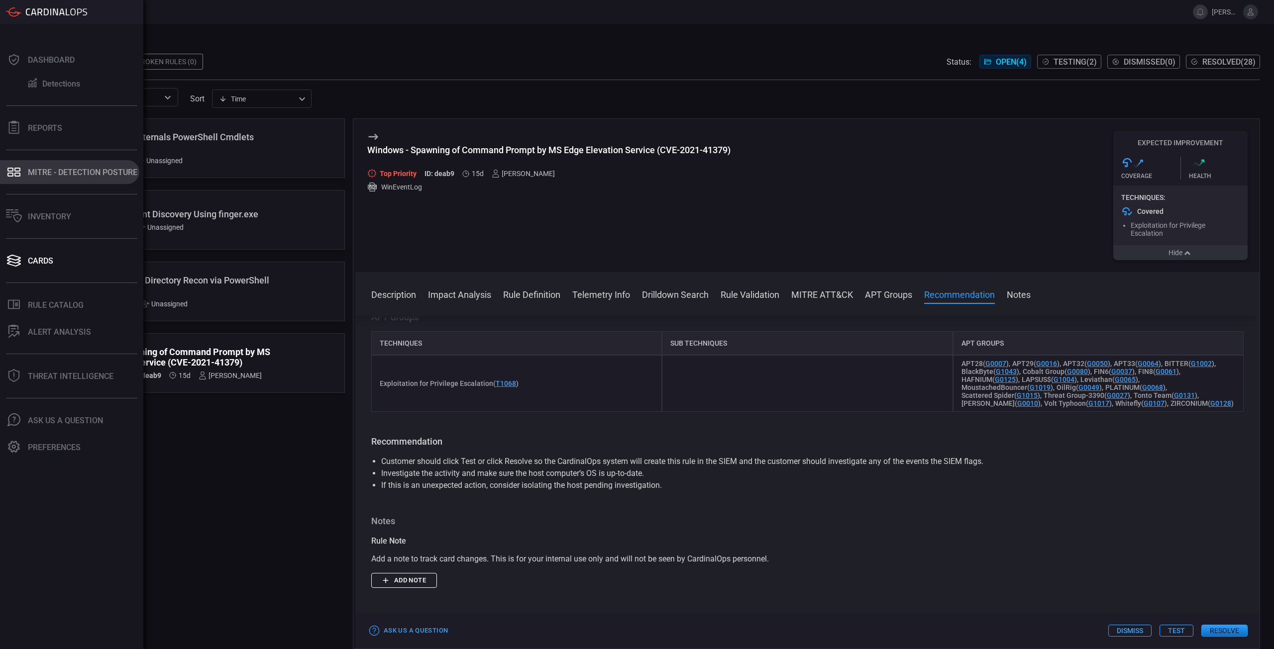
click at [34, 169] on div "MITRE - Detection Posture" at bounding box center [82, 172] width 109 height 9
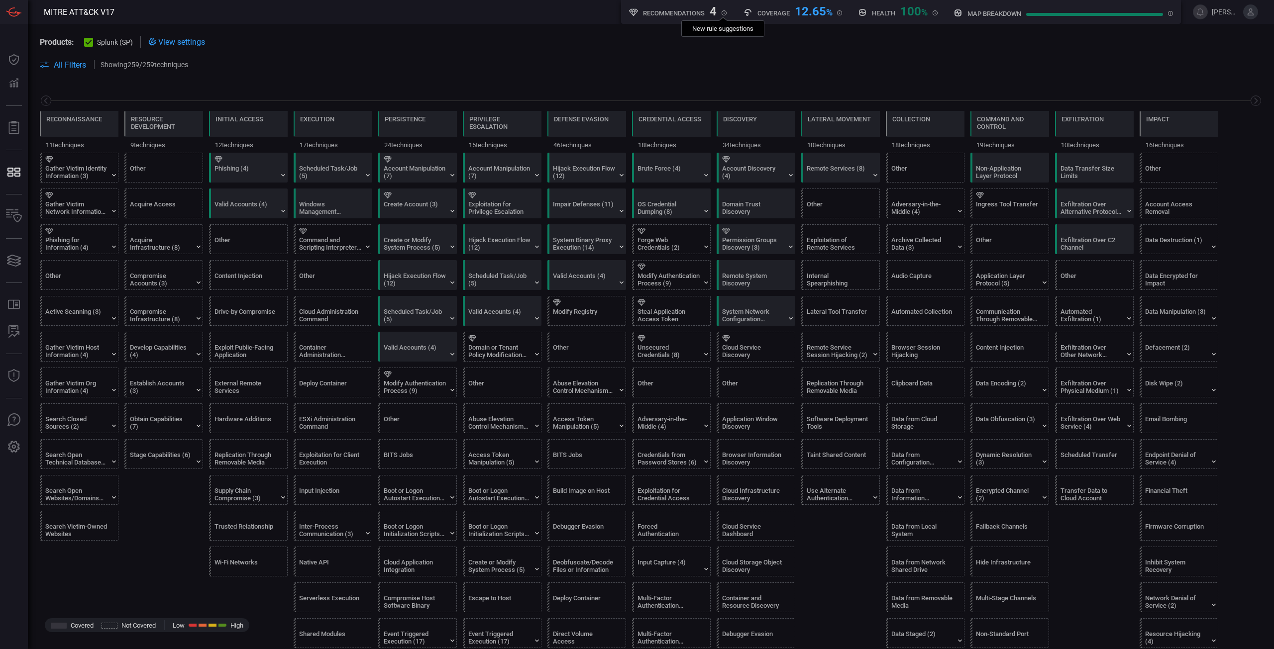
click at [714, 14] on div "4" at bounding box center [713, 10] width 7 height 12
click at [837, 34] on div "Products: Splunk (SP) View settings All Filters Showing 259 / 259 techniques" at bounding box center [651, 53] width 1246 height 59
